Goal: Information Seeking & Learning: Learn about a topic

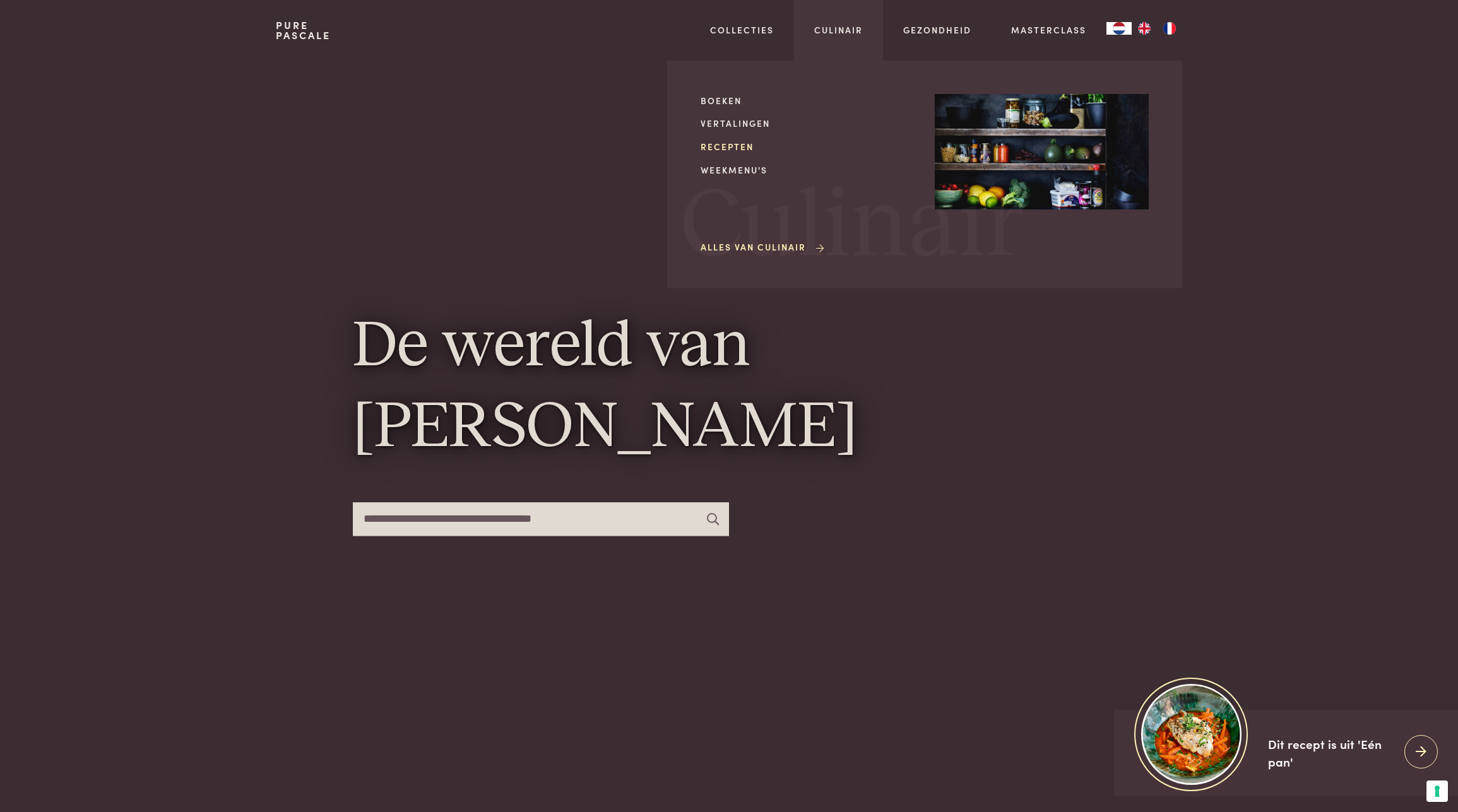
click at [730, 148] on link "Recepten" at bounding box center [807, 146] width 214 height 13
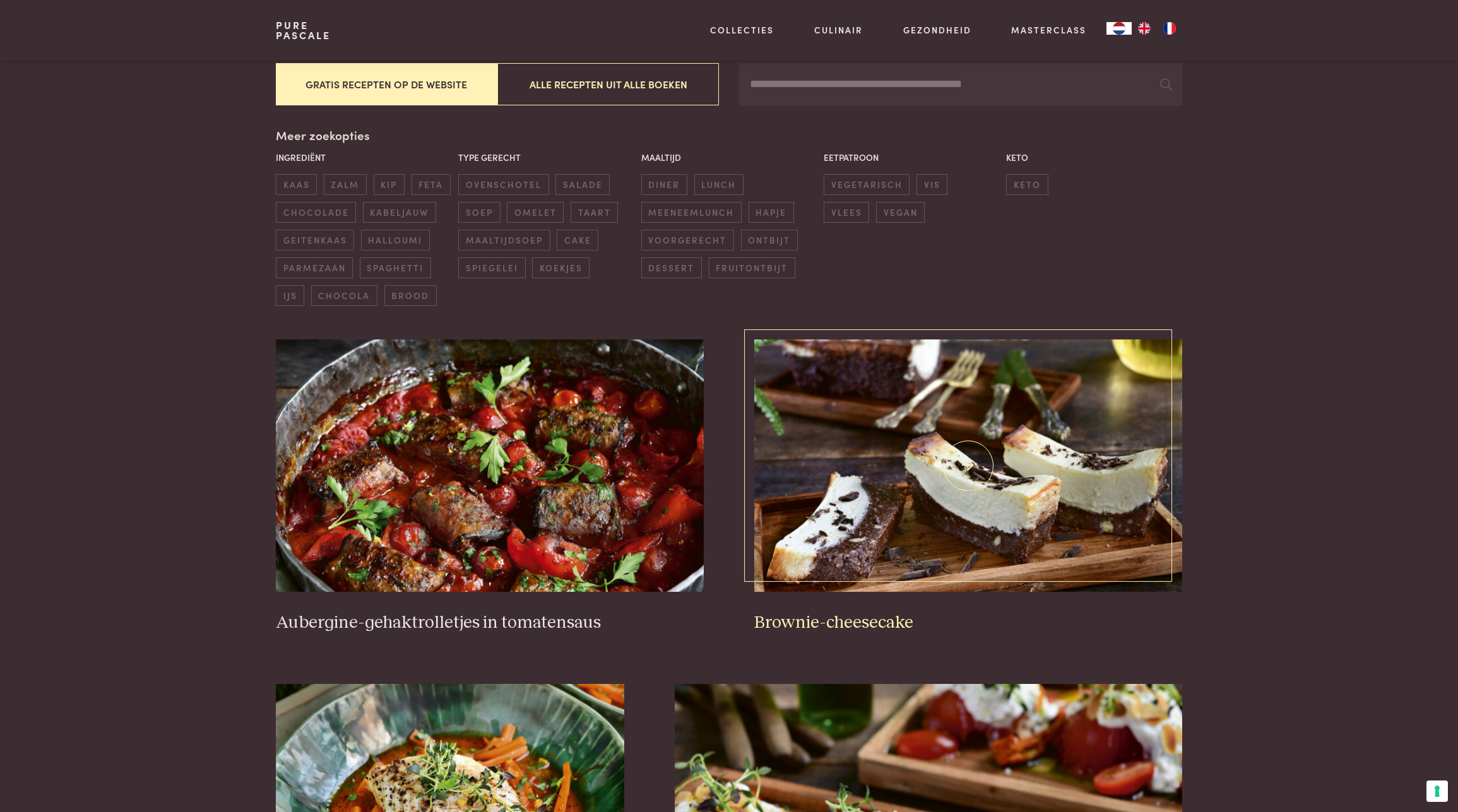
scroll to position [290, 0]
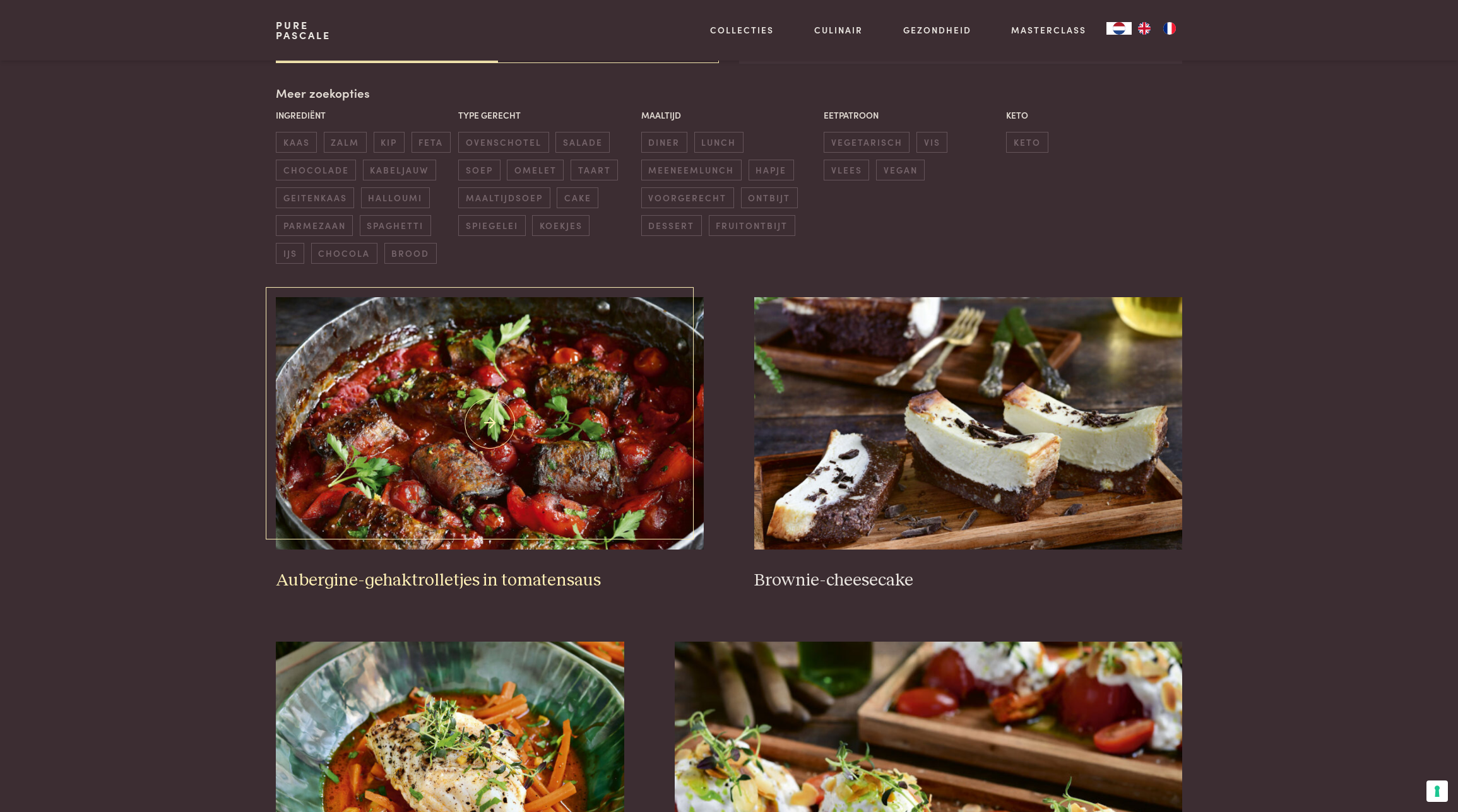
click at [529, 383] on img at bounding box center [490, 423] width 428 height 252
click at [972, 418] on img at bounding box center [969, 423] width 428 height 252
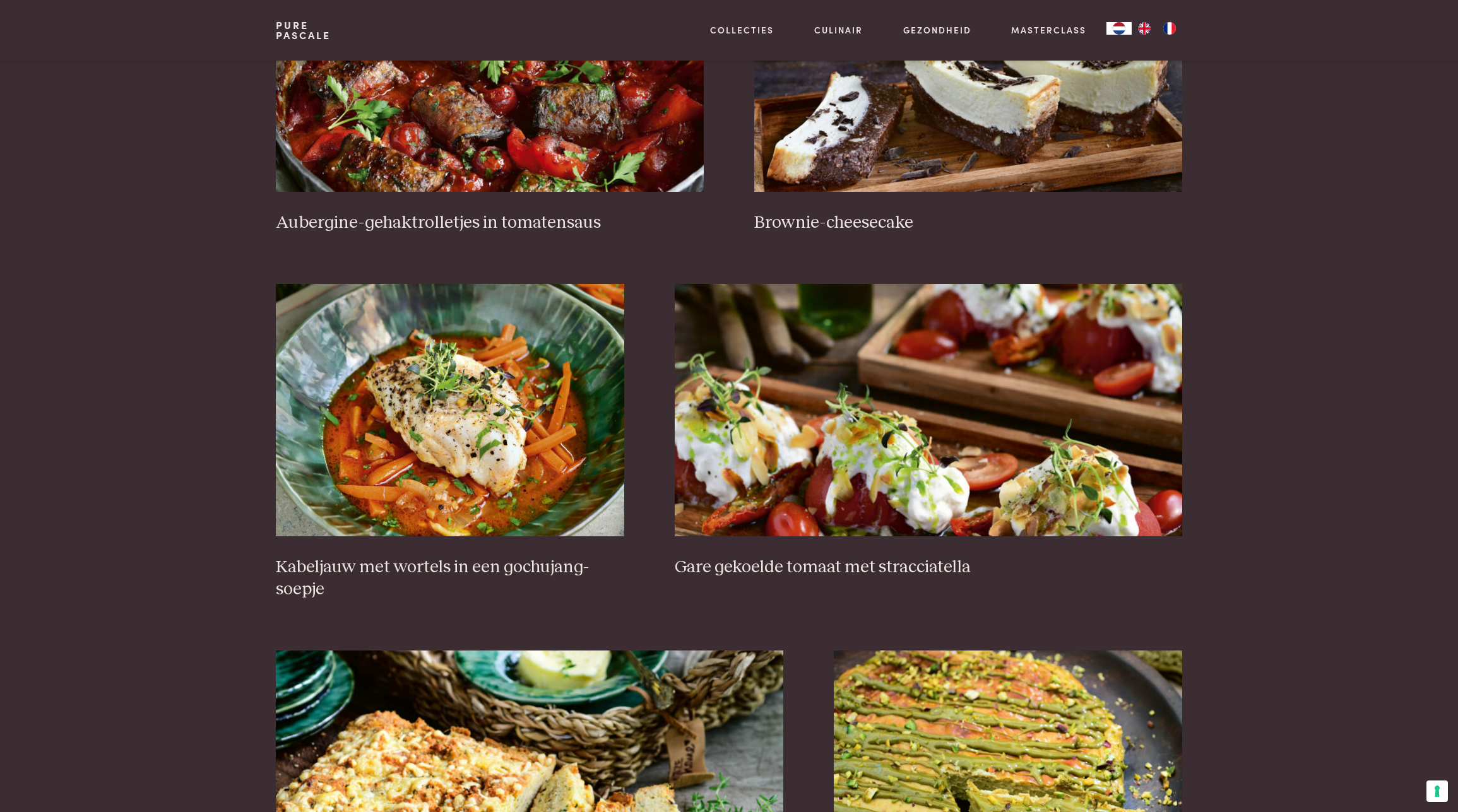
scroll to position [675, 0]
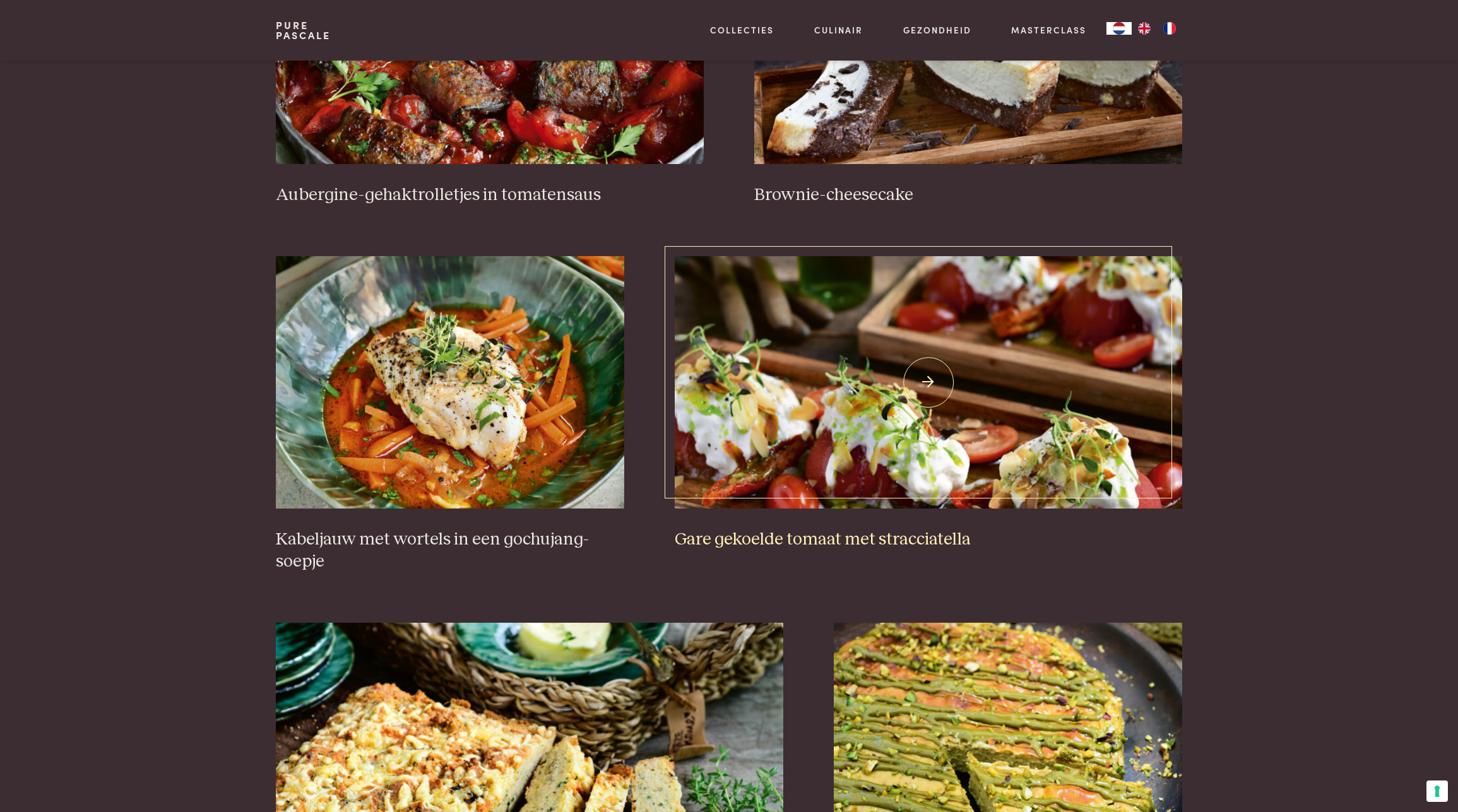
click at [984, 436] on img at bounding box center [929, 382] width 508 height 252
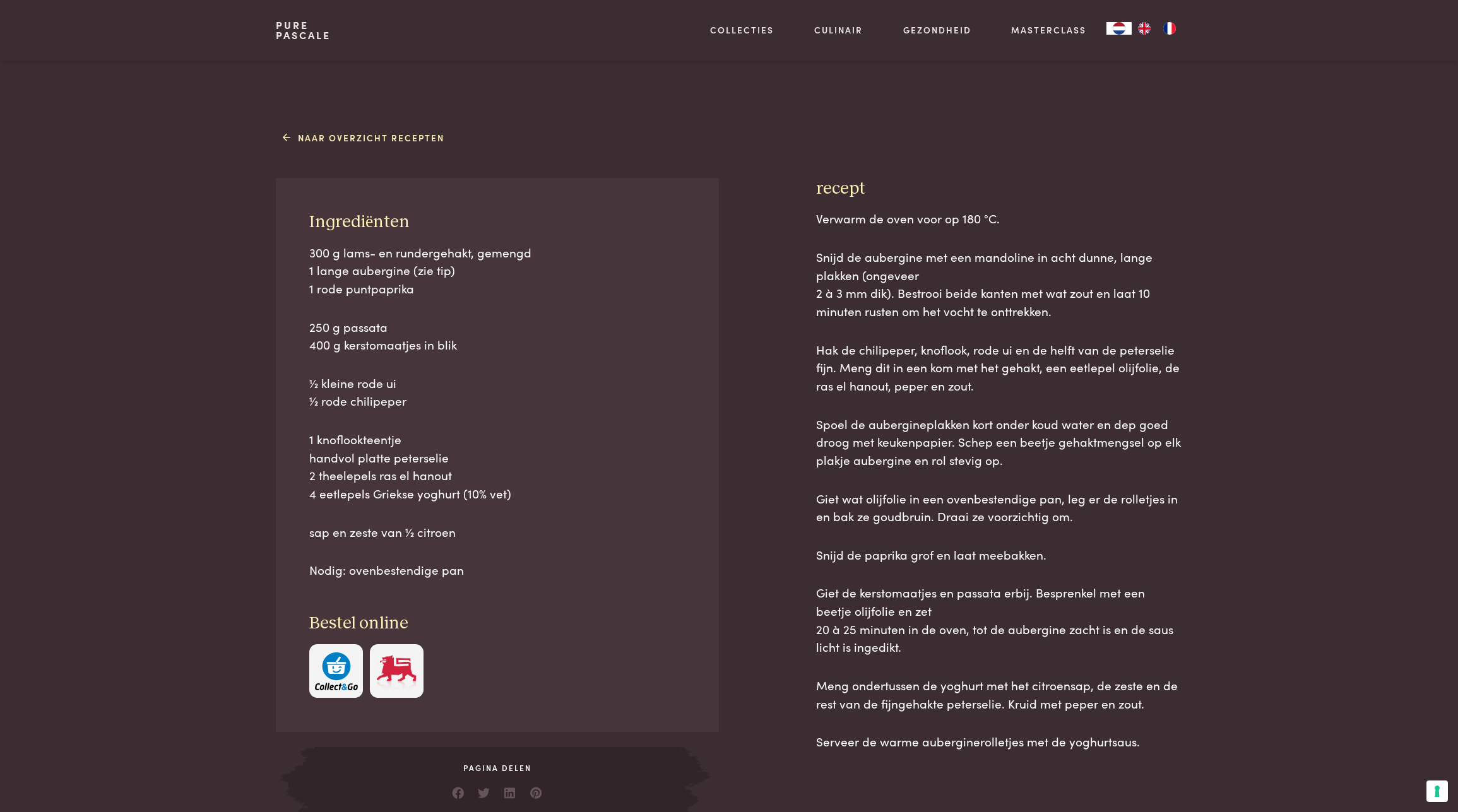
scroll to position [484, 0]
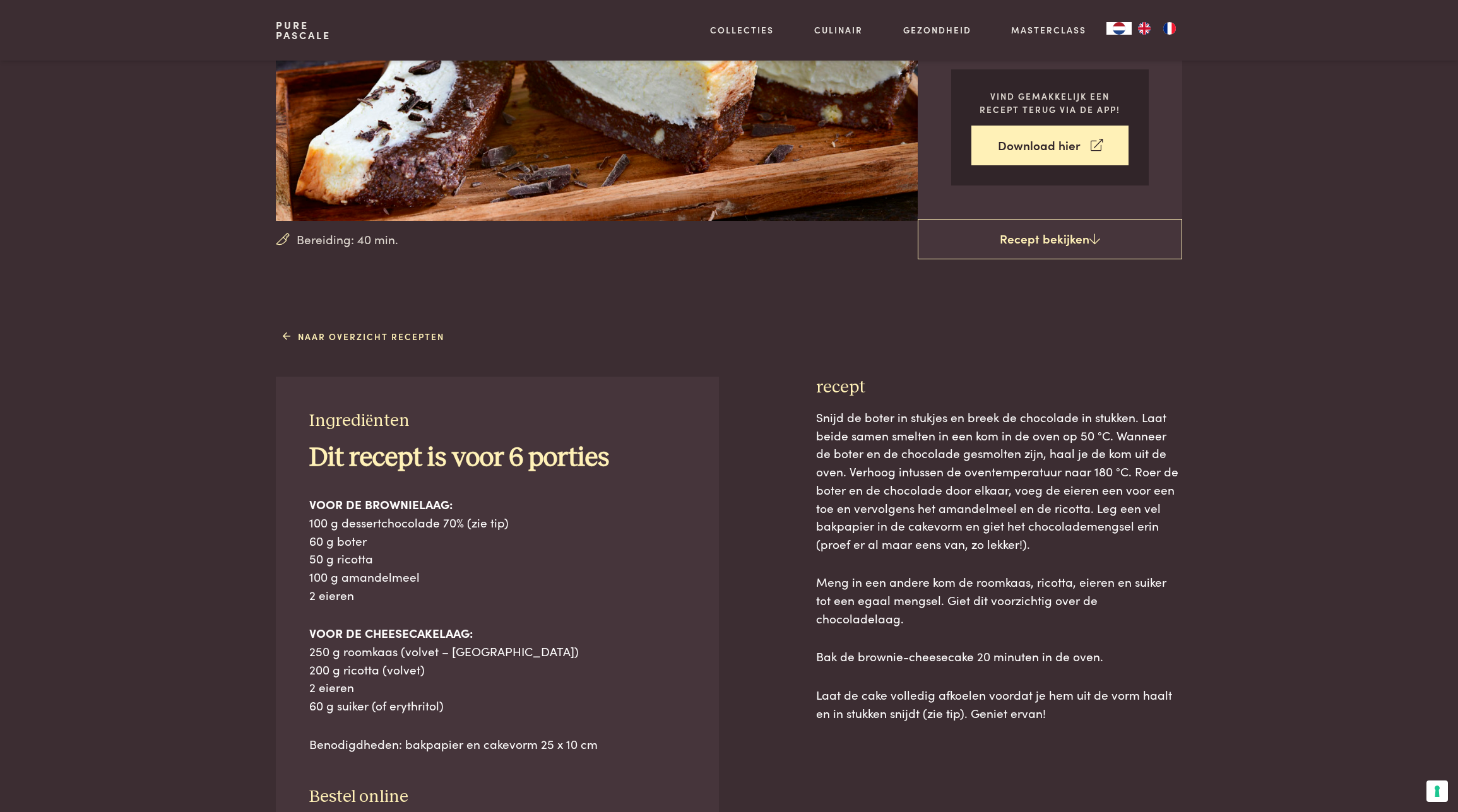
scroll to position [245, 0]
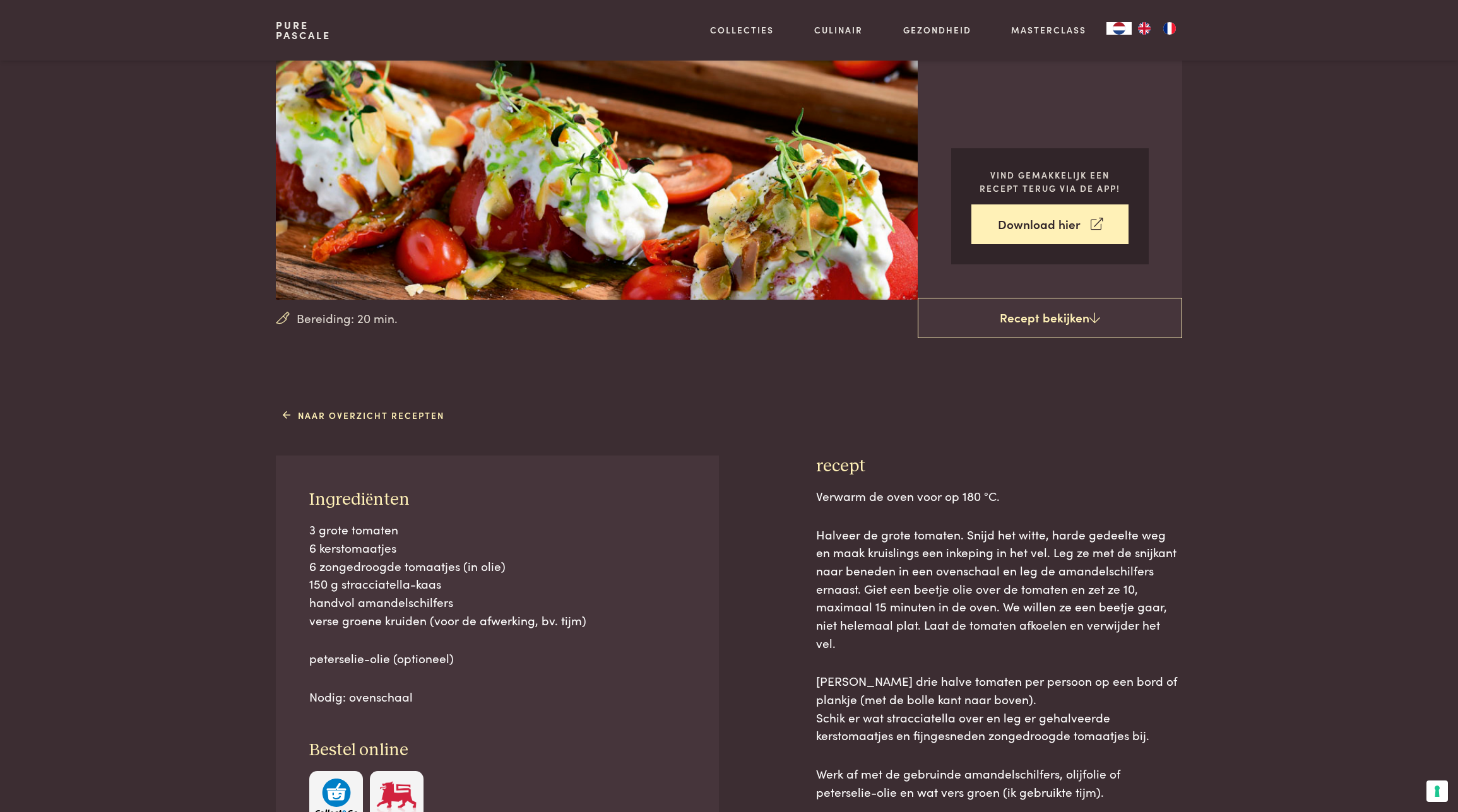
scroll to position [200, 0]
